Goal: Communication & Community: Answer question/provide support

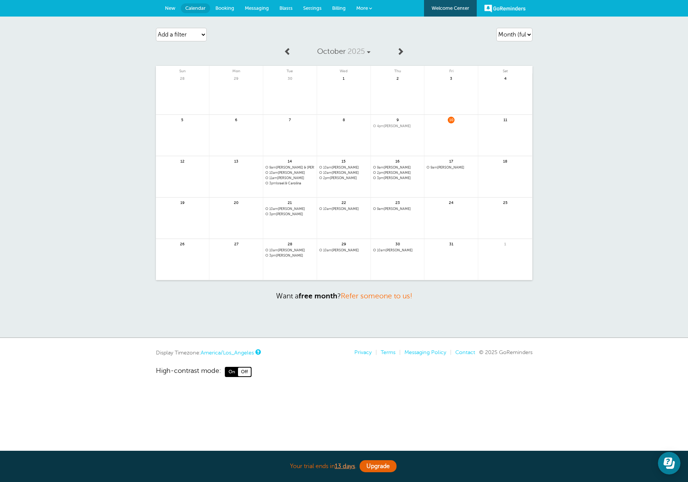
drag, startPoint x: 0, startPoint y: 0, endPoint x: 254, endPoint y: 6, distance: 253.9
click at [254, 6] on span "Messaging" at bounding box center [257, 8] width 24 height 6
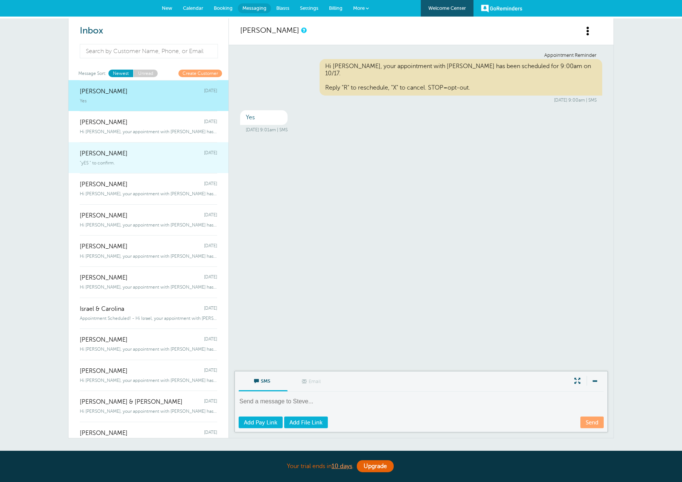
click at [148, 160] on div ""yES " to confirm." at bounding box center [148, 161] width 137 height 8
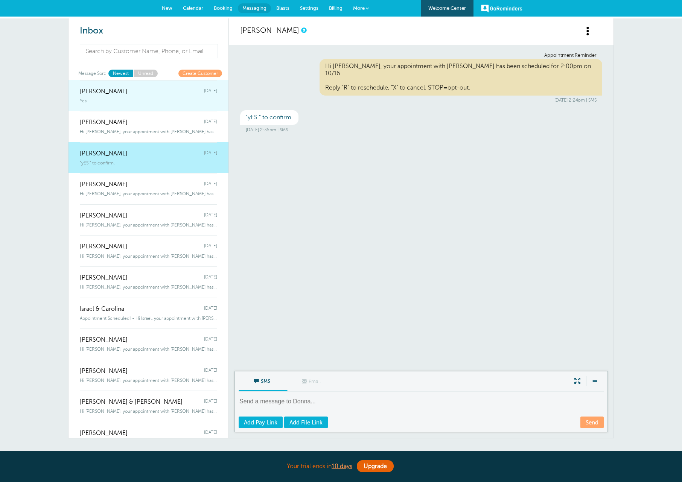
click at [147, 101] on div "Yes" at bounding box center [148, 99] width 137 height 8
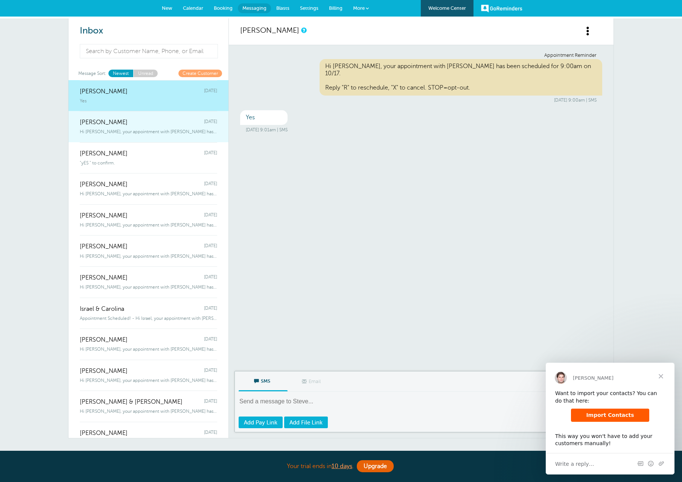
click at [161, 131] on span "Hi Guillermo, your appointment with Jaques Sharp has been scheduled for 3:0" at bounding box center [148, 131] width 137 height 5
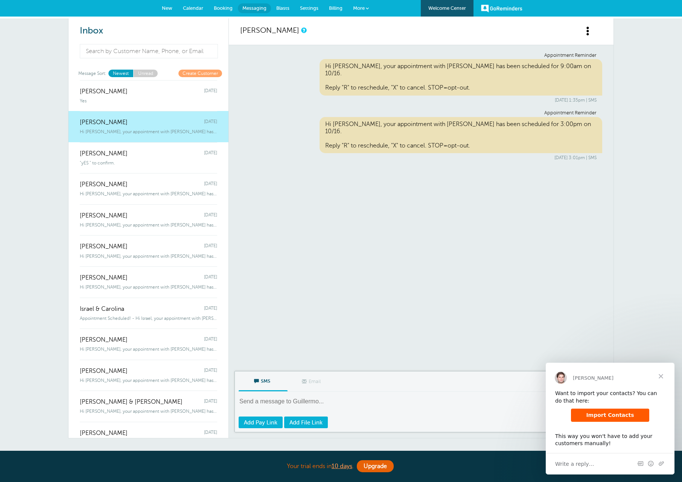
click at [666, 377] on span "Close" at bounding box center [661, 376] width 27 height 27
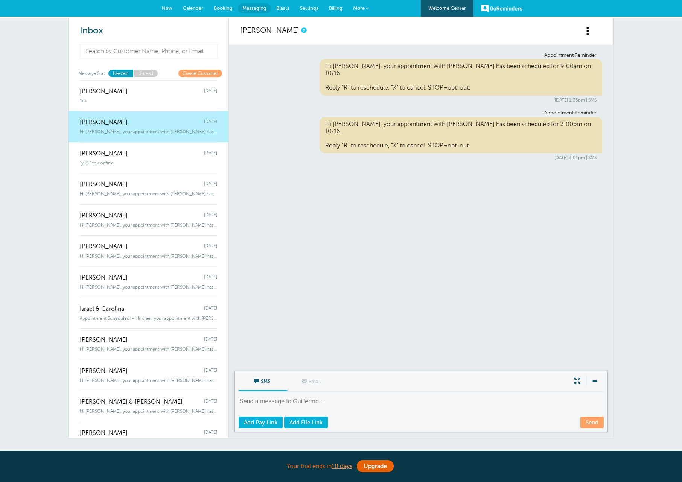
click at [205, 8] on link "Calendar" at bounding box center [193, 8] width 31 height 17
